Goal: Browse casually

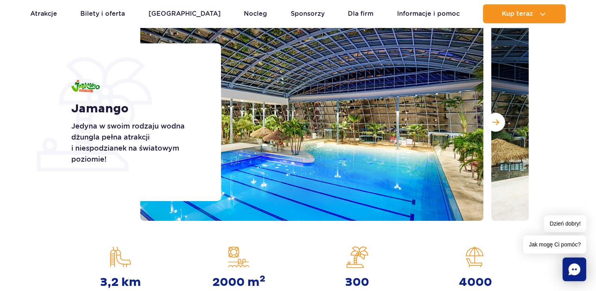
scroll to position [105, 0]
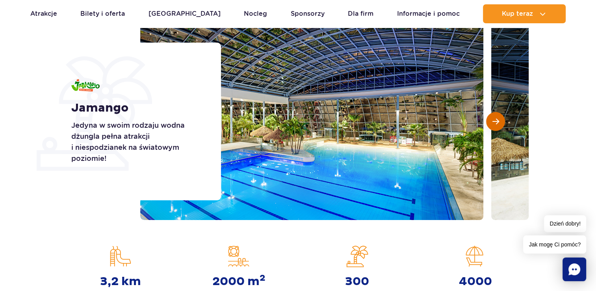
click at [498, 119] on span "Następny slajd" at bounding box center [495, 121] width 7 height 7
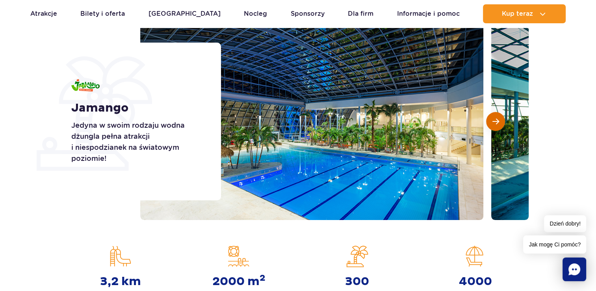
click at [498, 119] on span "Następny slajd" at bounding box center [495, 121] width 7 height 7
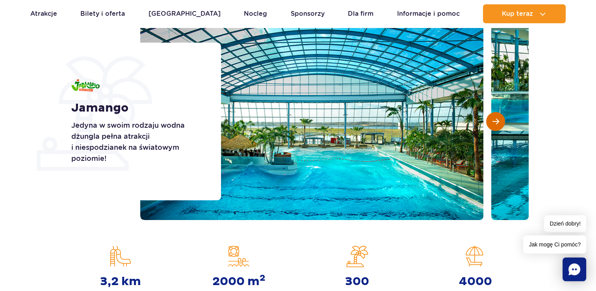
click at [498, 119] on span "Następny slajd" at bounding box center [495, 121] width 7 height 7
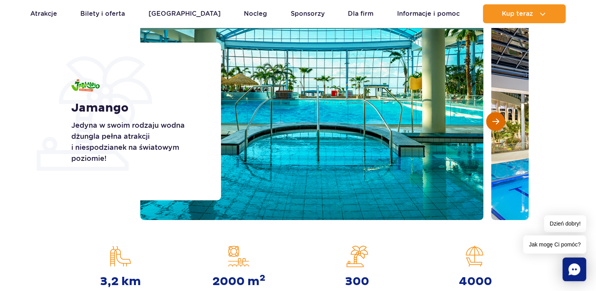
click at [498, 119] on span "Następny slajd" at bounding box center [495, 121] width 7 height 7
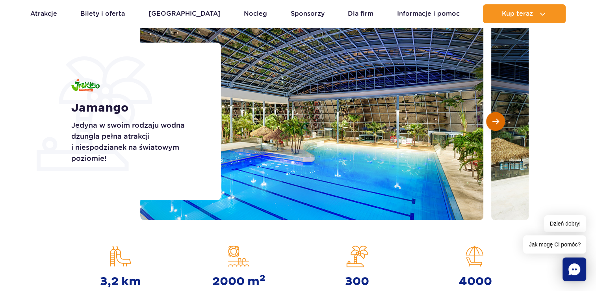
click at [498, 119] on span "Następny slajd" at bounding box center [495, 121] width 7 height 7
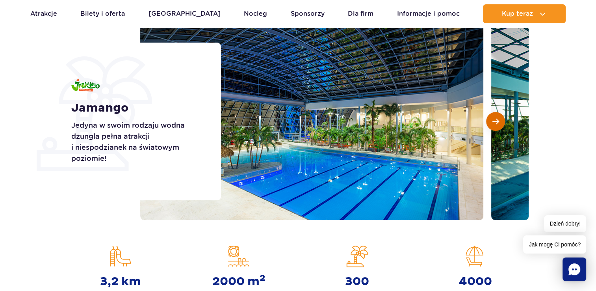
click at [498, 119] on span "Następny slajd" at bounding box center [495, 121] width 7 height 7
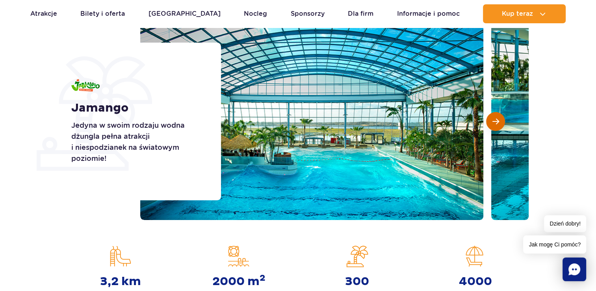
click at [498, 119] on span "Następny slajd" at bounding box center [495, 121] width 7 height 7
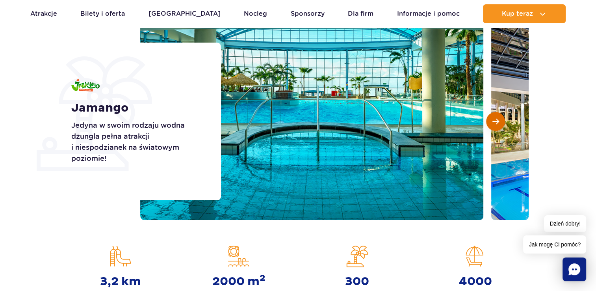
click at [498, 119] on span "Następny slajd" at bounding box center [495, 121] width 7 height 7
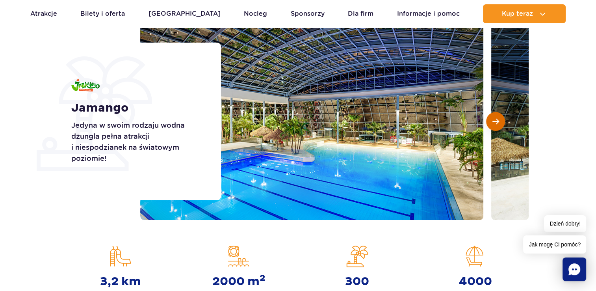
click at [498, 119] on span "Następny slajd" at bounding box center [495, 121] width 7 height 7
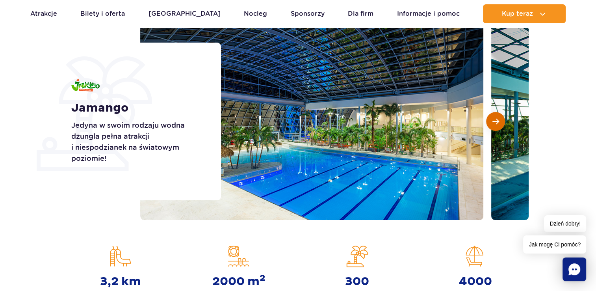
click at [498, 119] on span "Następny slajd" at bounding box center [495, 121] width 7 height 7
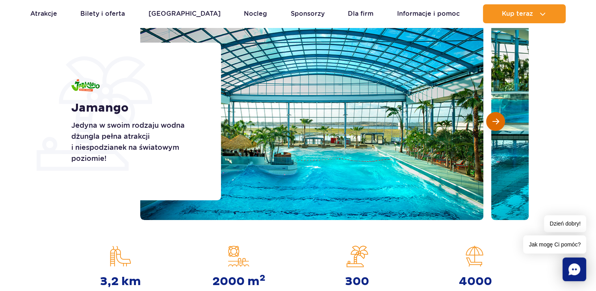
click at [498, 119] on span "Następny slajd" at bounding box center [495, 121] width 7 height 7
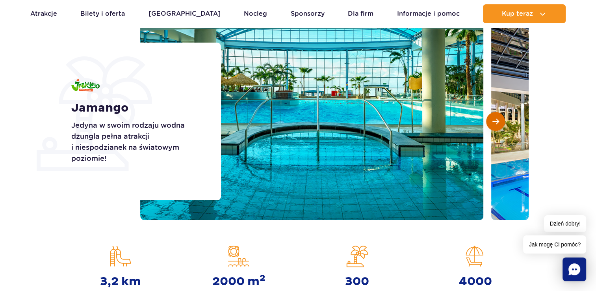
click at [498, 119] on span "Następny slajd" at bounding box center [495, 121] width 7 height 7
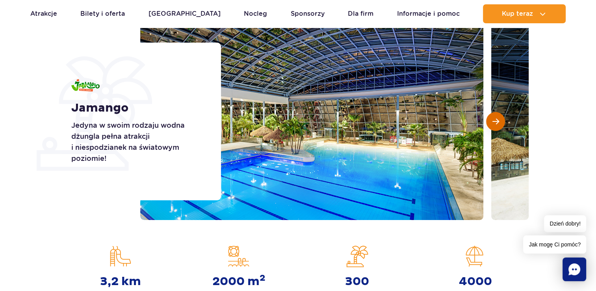
click at [498, 119] on span "Następny slajd" at bounding box center [495, 121] width 7 height 7
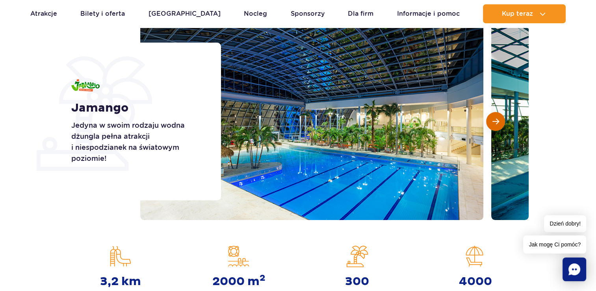
click at [498, 119] on span "Następny slajd" at bounding box center [495, 121] width 7 height 7
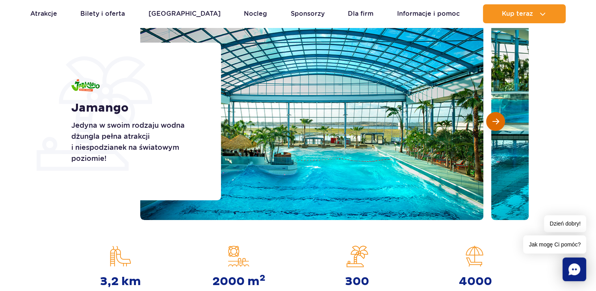
click at [498, 119] on span "Następny slajd" at bounding box center [495, 121] width 7 height 7
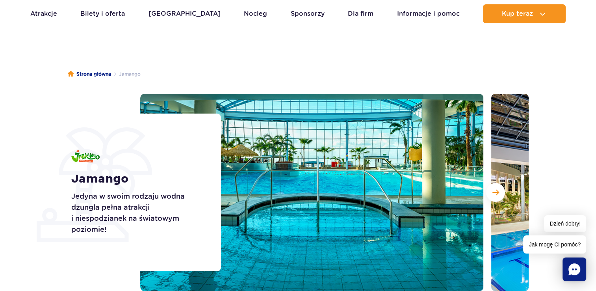
scroll to position [0, 0]
